Goal: Information Seeking & Learning: Learn about a topic

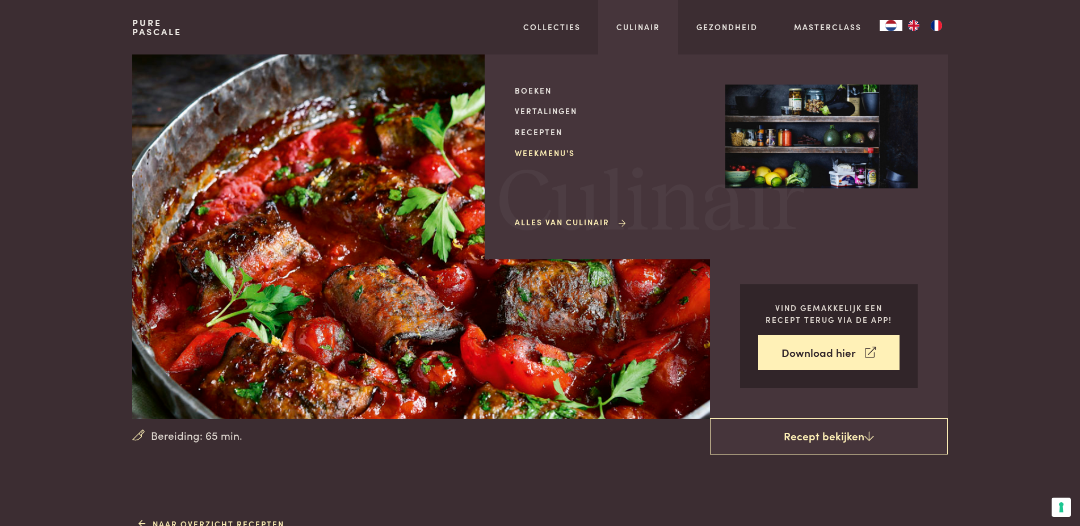
click at [552, 151] on link "Weekmenu's" at bounding box center [611, 153] width 192 height 12
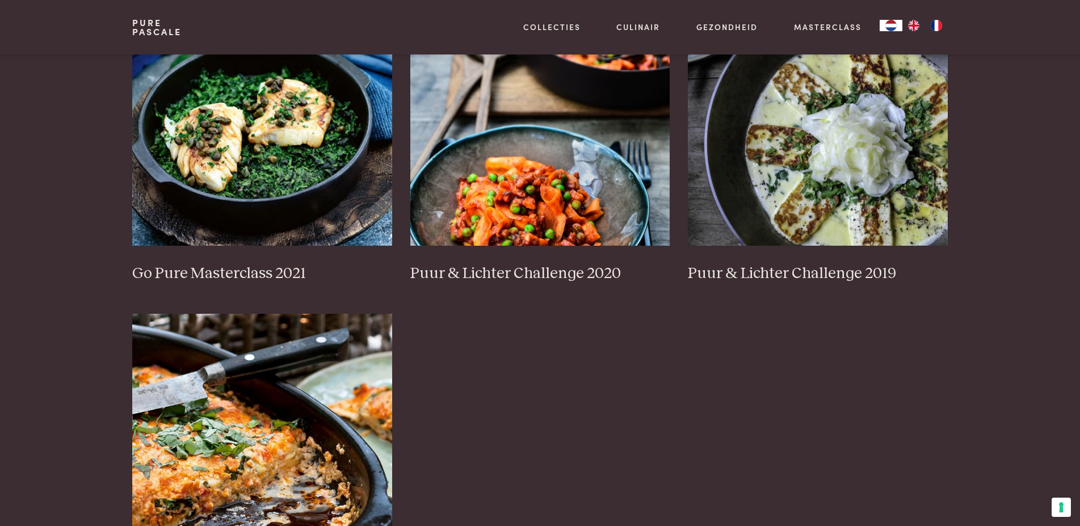
scroll to position [1100, 0]
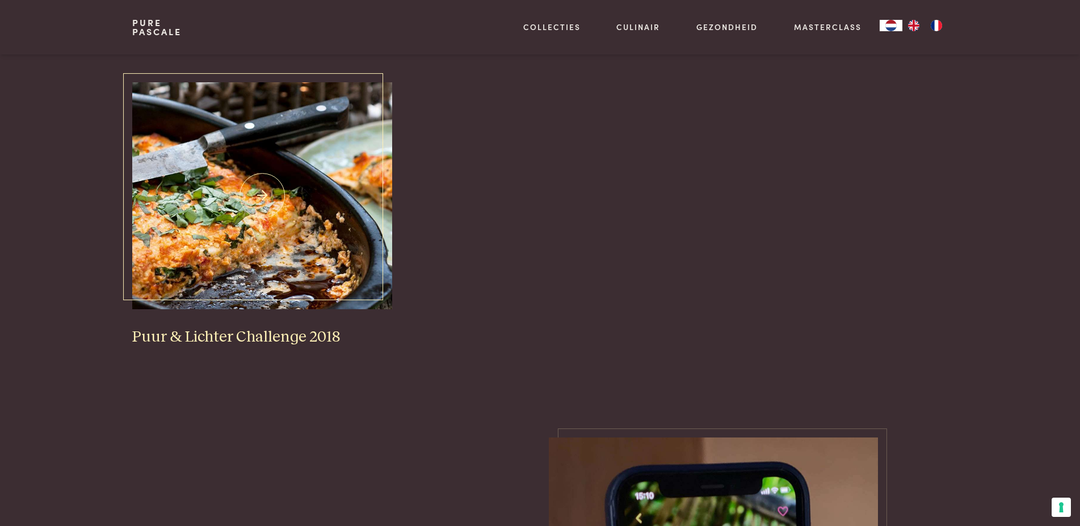
click at [262, 203] on img at bounding box center [262, 195] width 260 height 227
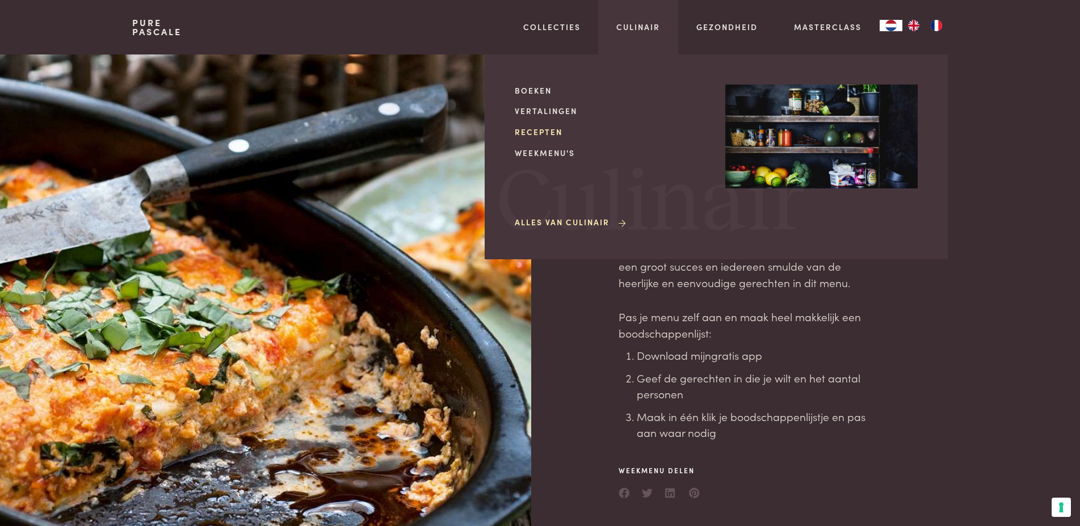
click at [550, 132] on link "Recepten" at bounding box center [611, 132] width 192 height 12
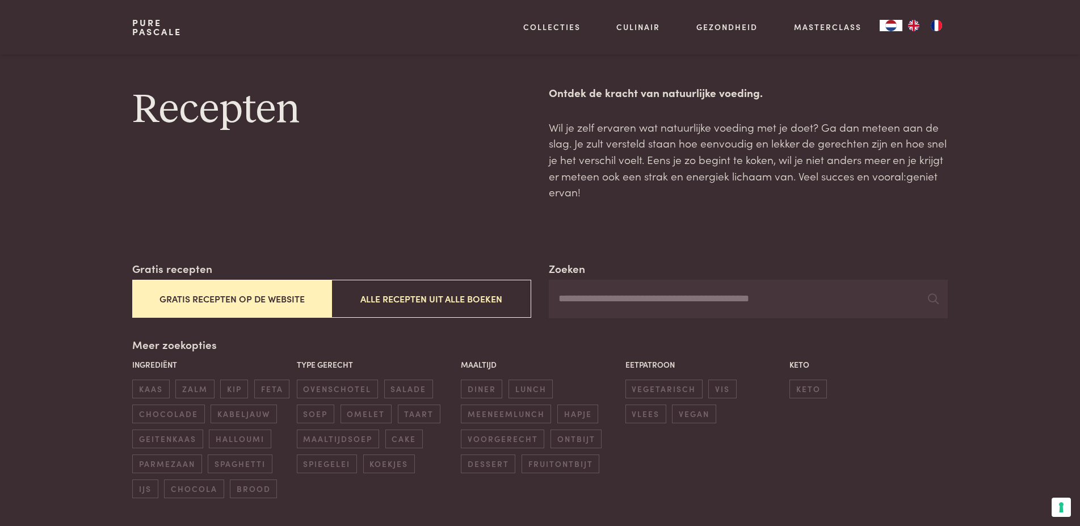
scroll to position [174, 0]
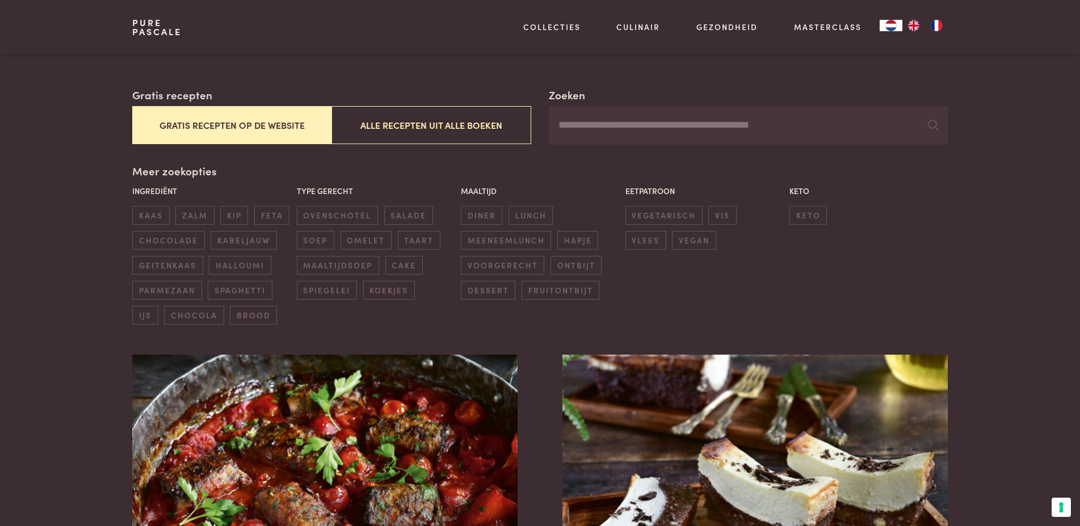
click at [681, 126] on input "Zoeken" at bounding box center [748, 125] width 399 height 39
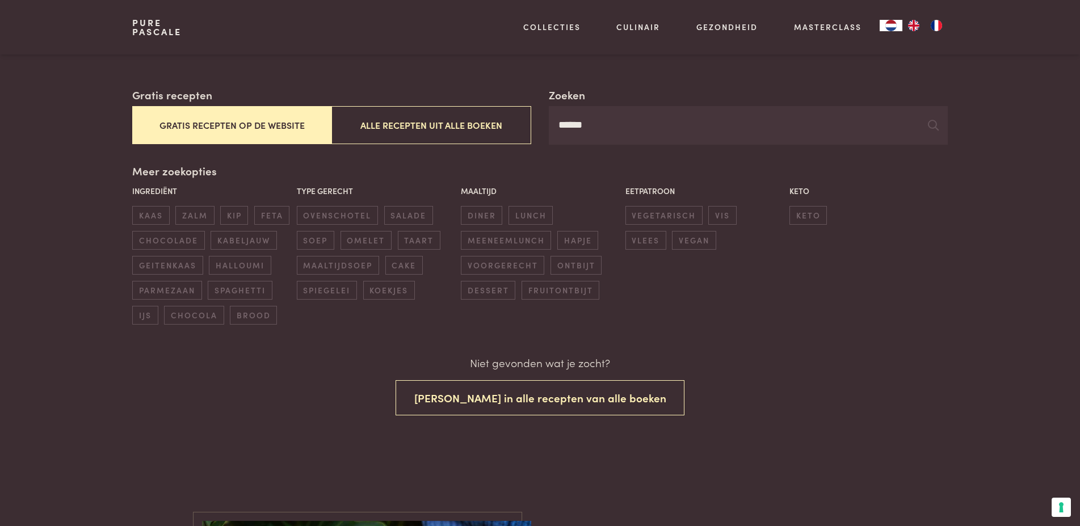
type input "******"
click at [336, 266] on span "maaltijdsoep" at bounding box center [338, 265] width 82 height 19
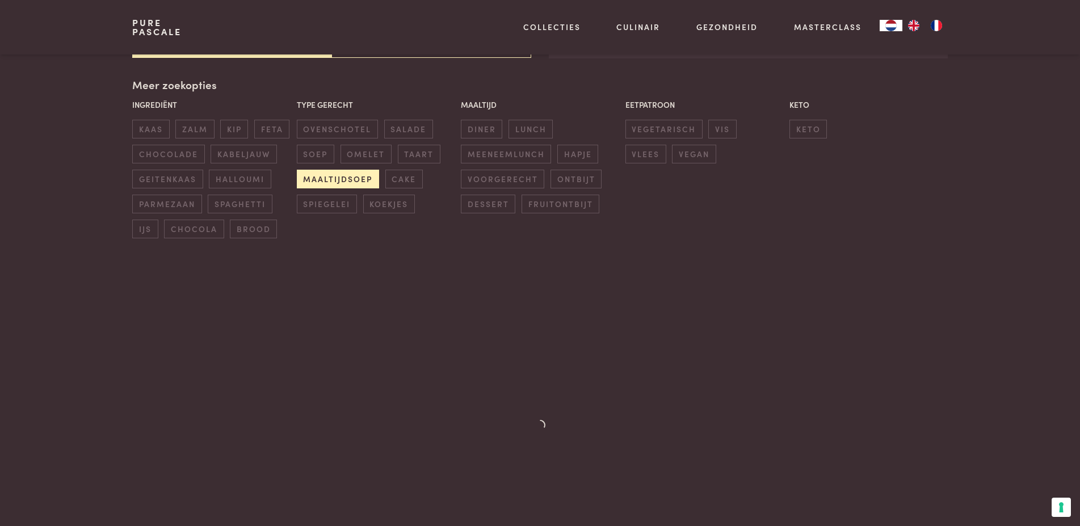
scroll to position [261, 0]
click at [724, 127] on span "vis" at bounding box center [722, 128] width 28 height 19
click at [401, 125] on span "salade" at bounding box center [408, 128] width 49 height 19
click at [341, 181] on span "maaltijdsoep" at bounding box center [338, 178] width 82 height 19
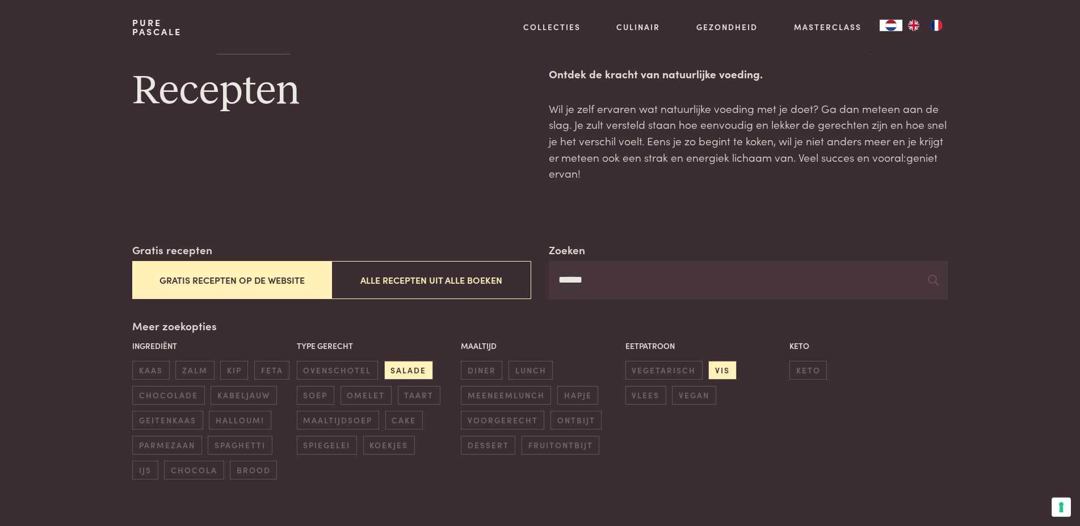
scroll to position [0, 0]
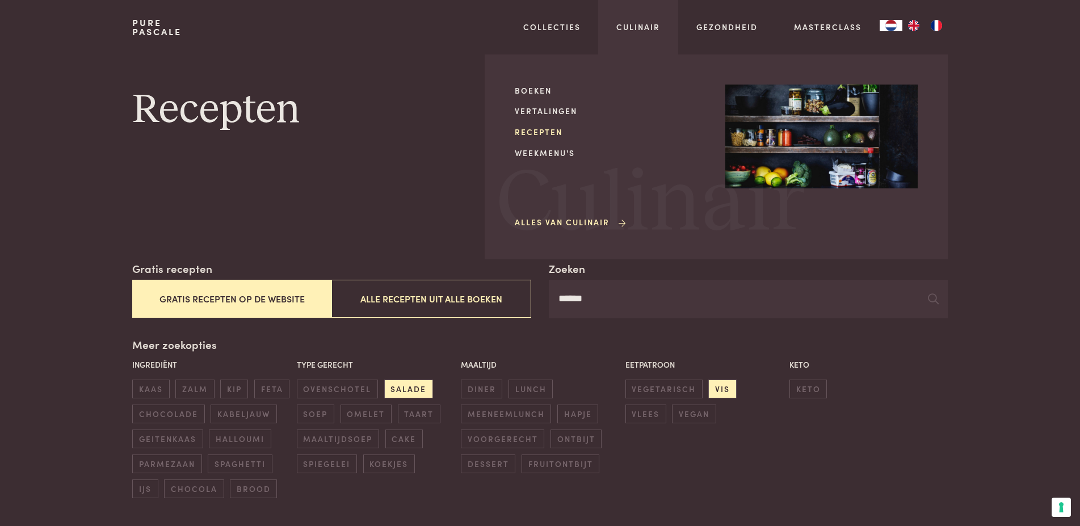
click at [546, 132] on link "Recepten" at bounding box center [611, 132] width 192 height 12
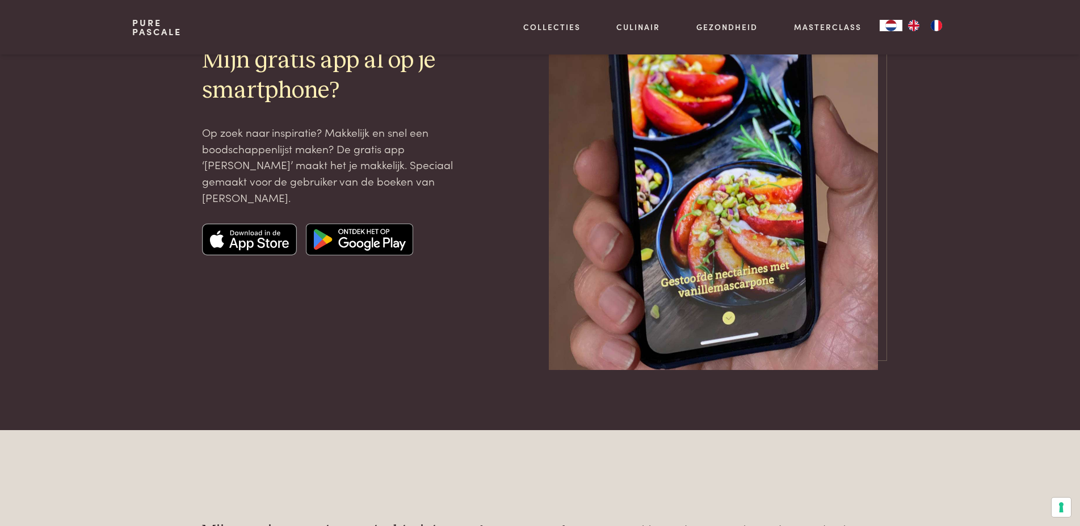
scroll to position [3359, 0]
